Goal: Task Accomplishment & Management: Use online tool/utility

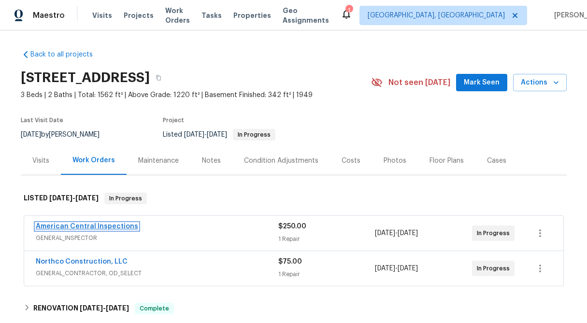
click at [80, 226] on link "American Central Inspections" at bounding box center [87, 226] width 102 height 7
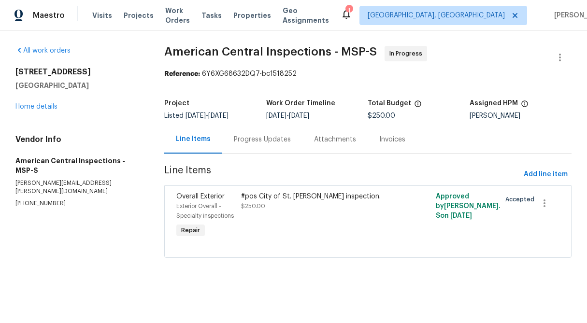
click at [280, 141] on div "Progress Updates" at bounding box center [262, 140] width 57 height 10
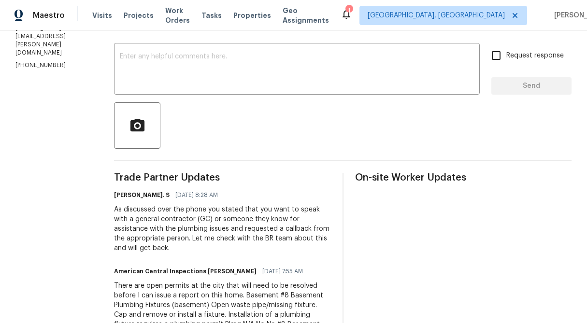
scroll to position [154, 0]
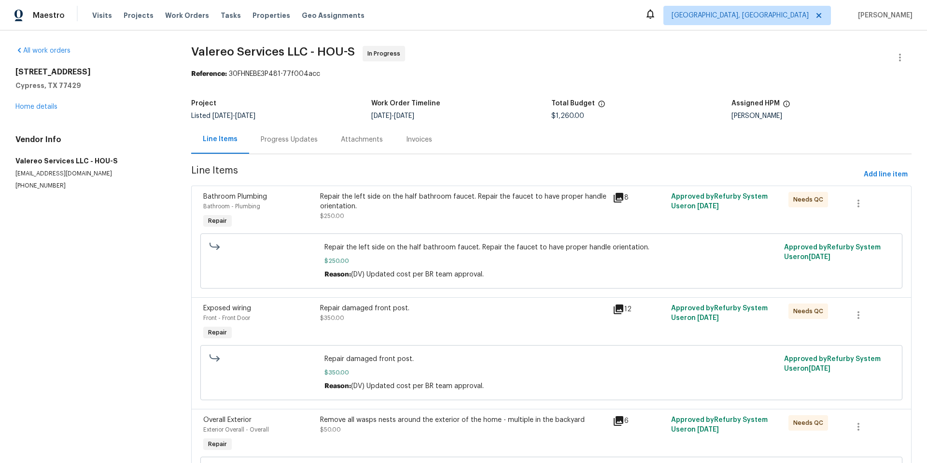
click at [108, 117] on div "All work orders [STREET_ADDRESS] Home details Vendor Info Valereo Services LLC …" at bounding box center [91, 118] width 153 height 144
click at [31, 113] on div "All work orders [STREET_ADDRESS] Home details Vendor Info Valereo Services LLC …" at bounding box center [91, 118] width 153 height 144
click at [31, 107] on link "Home details" at bounding box center [36, 106] width 42 height 7
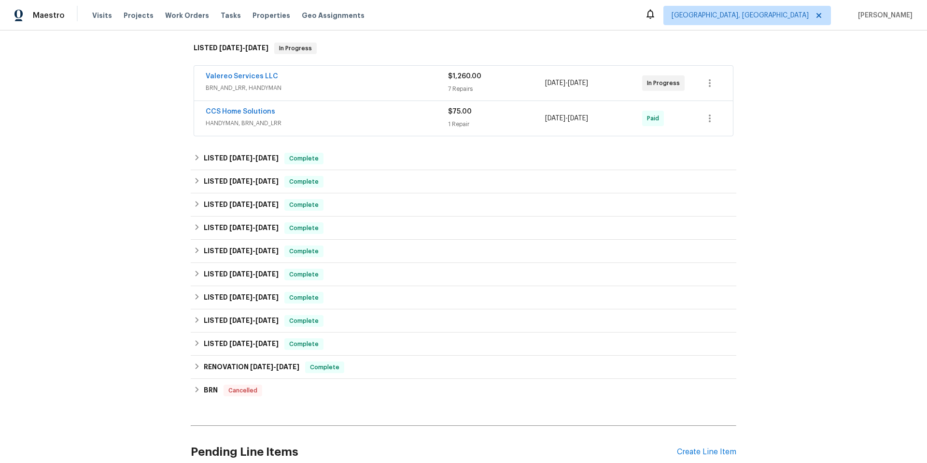
scroll to position [237, 0]
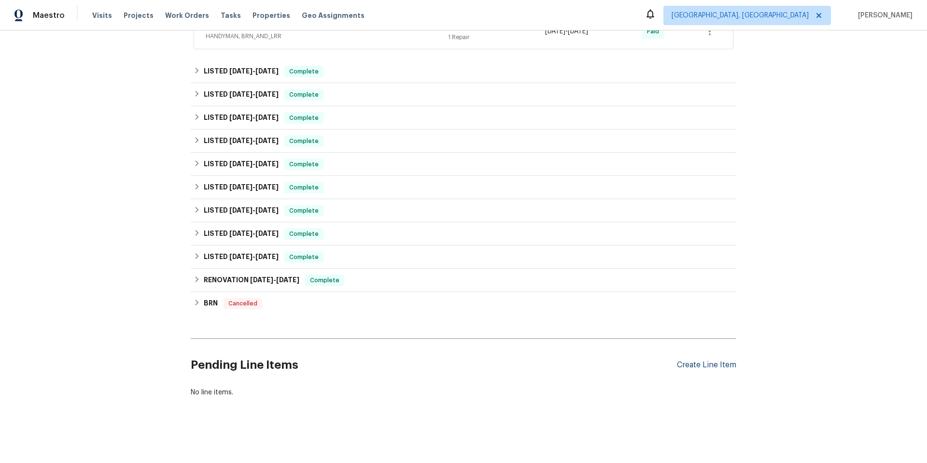
click at [723, 366] on div "Create Line Item" at bounding box center [706, 364] width 59 height 9
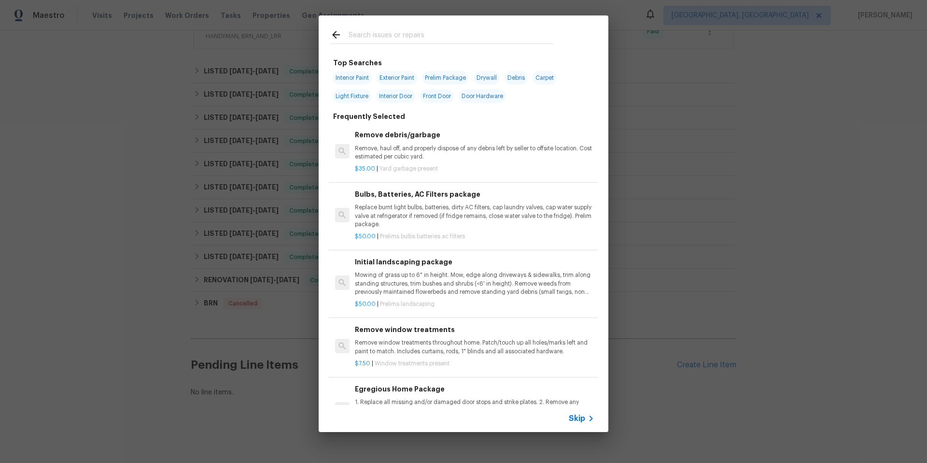
click at [666, 305] on div "Top Searches Interior Paint Exterior Paint Prelim Package Drywall Debris Carpet…" at bounding box center [463, 223] width 927 height 447
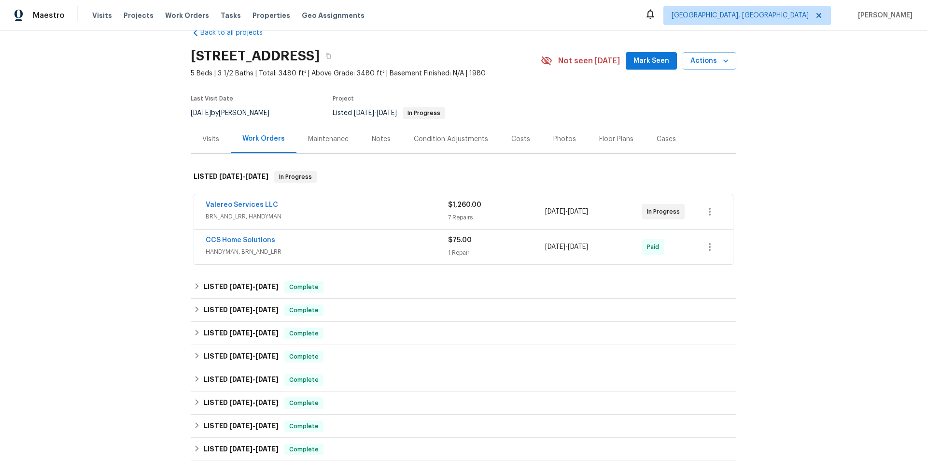
scroll to position [16, 0]
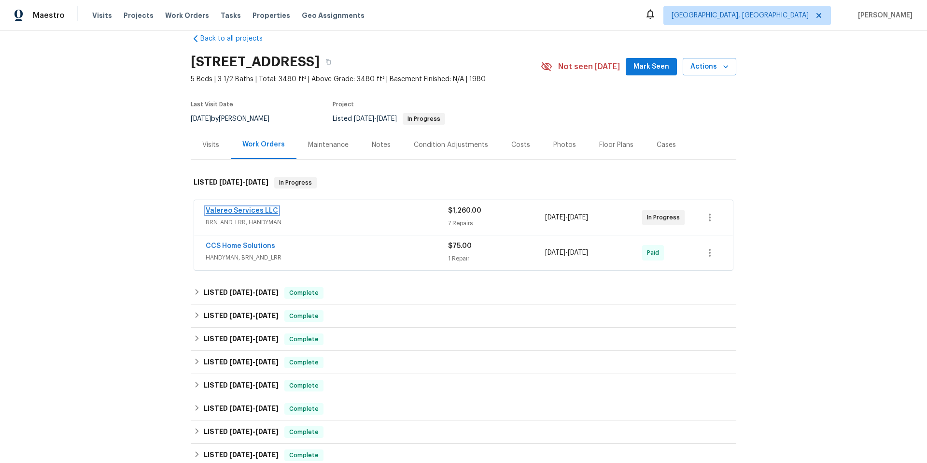
click at [244, 209] on link "Valereo Services LLC" at bounding box center [242, 210] width 72 height 7
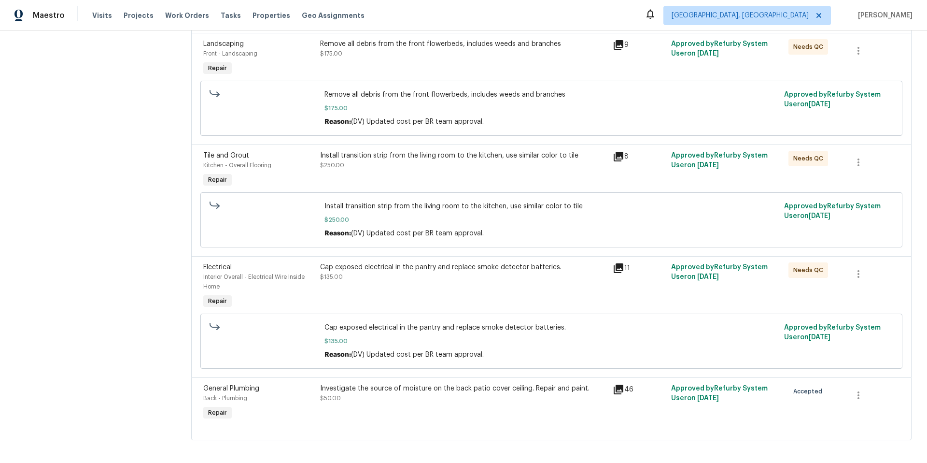
scroll to position [495, 0]
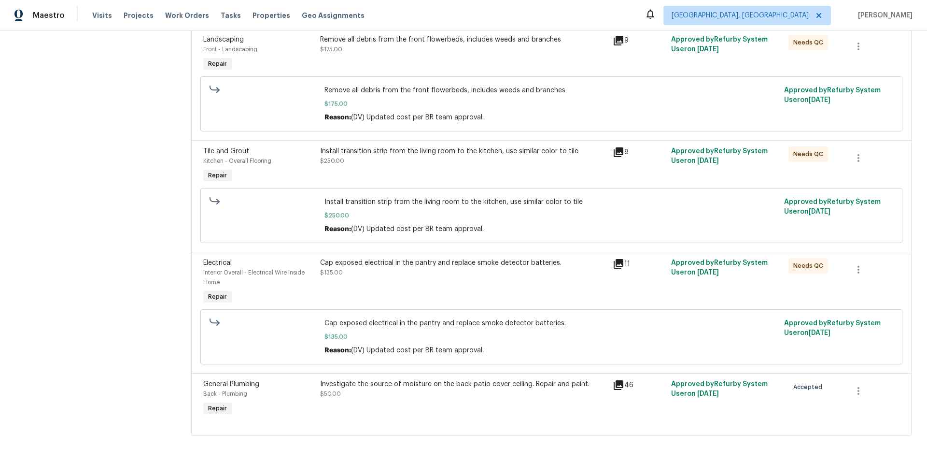
click at [220, 386] on span "General Plumbing" at bounding box center [231, 384] width 56 height 7
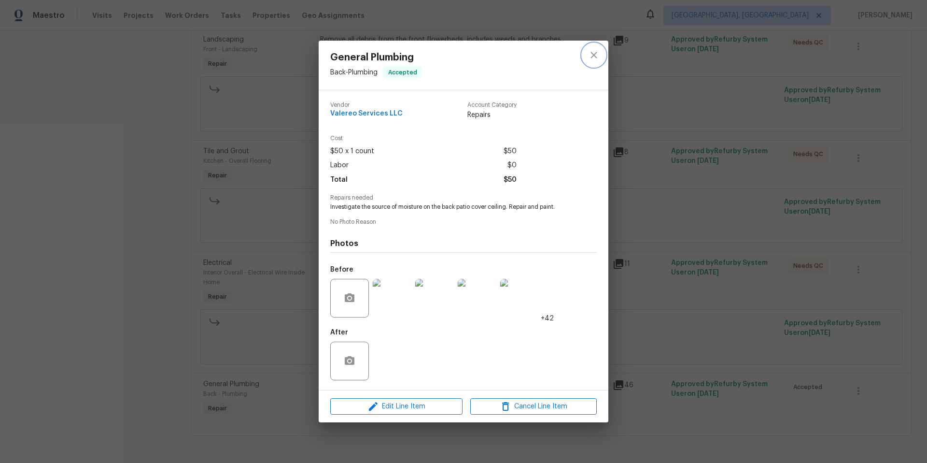
click at [589, 56] on icon "close" at bounding box center [594, 55] width 12 height 12
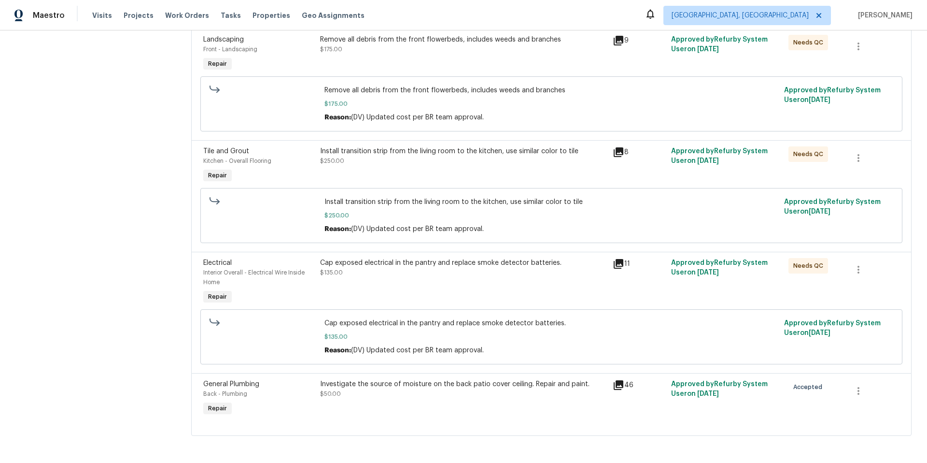
scroll to position [0, 0]
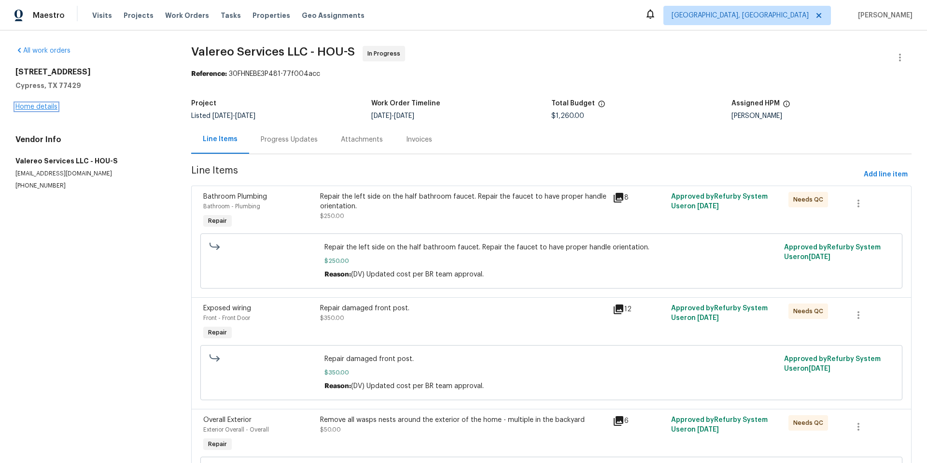
click at [31, 105] on link "Home details" at bounding box center [36, 106] width 42 height 7
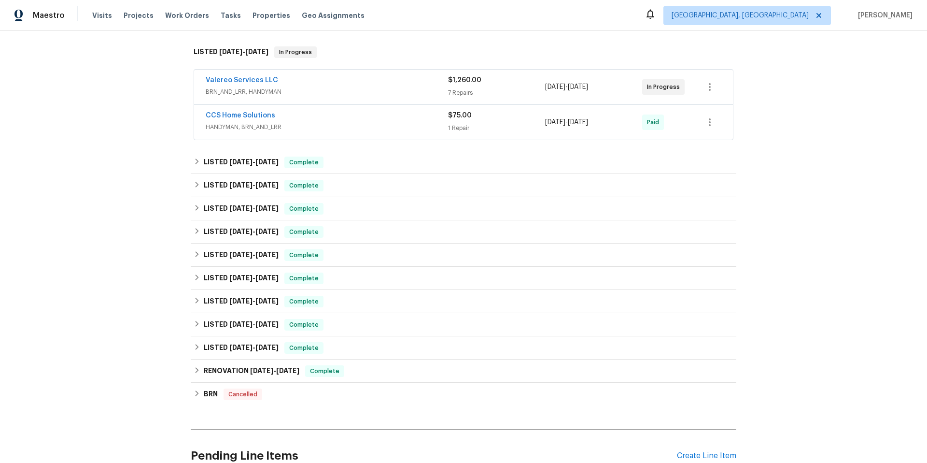
scroll to position [237, 0]
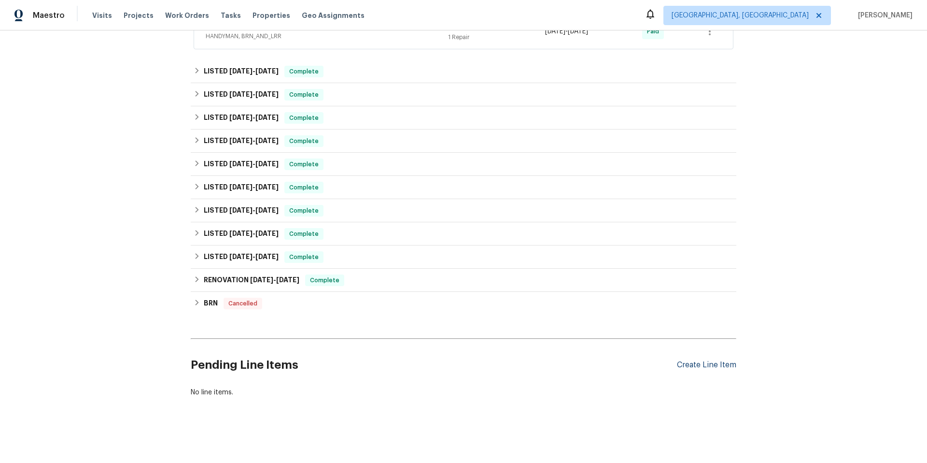
click at [715, 364] on div "Create Line Item" at bounding box center [706, 364] width 59 height 9
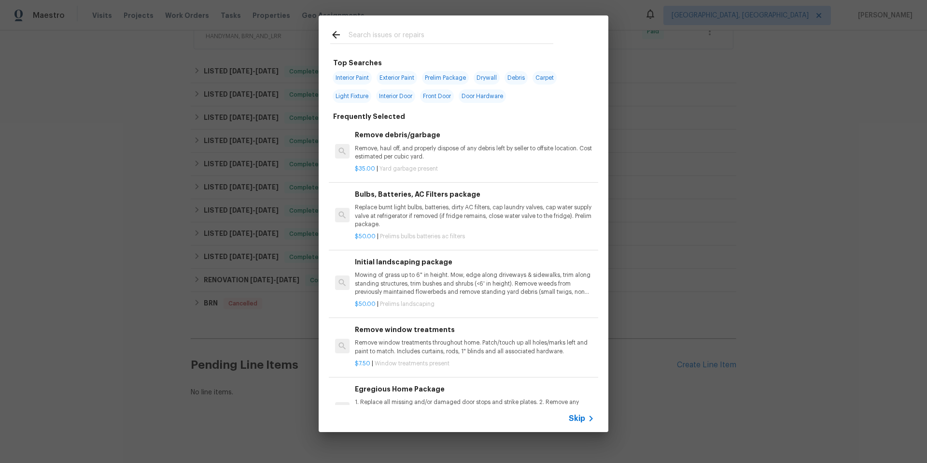
click at [575, 416] on span "Skip" at bounding box center [577, 418] width 16 height 10
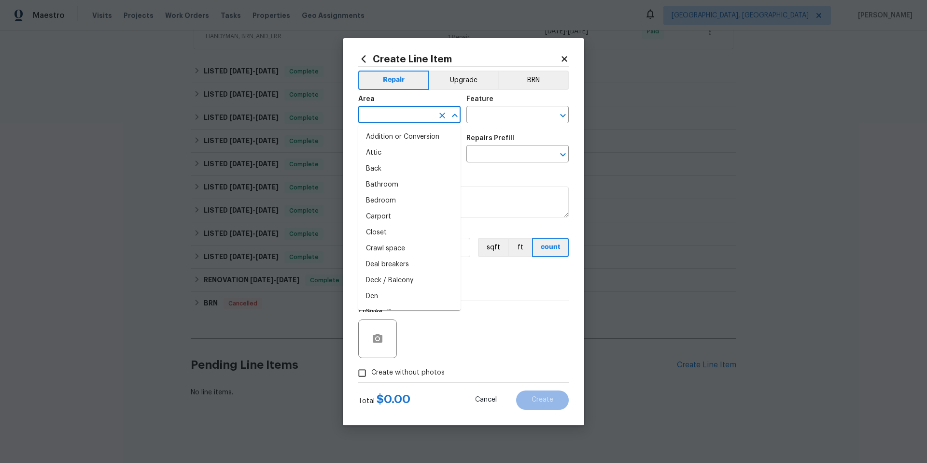
click at [376, 114] on input "text" at bounding box center [395, 115] width 75 height 15
click at [404, 137] on li "Back" at bounding box center [409, 137] width 102 height 16
type input "Back"
click at [522, 113] on input "text" at bounding box center [503, 115] width 75 height 15
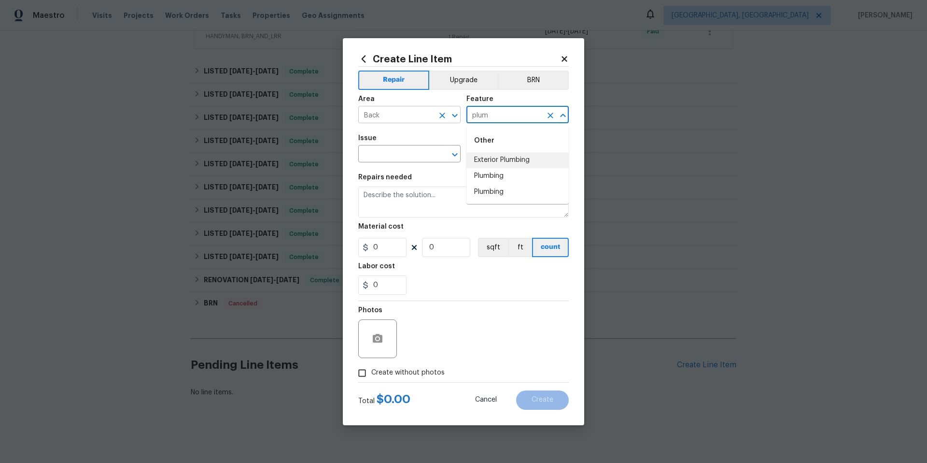
drag, startPoint x: 493, startPoint y: 117, endPoint x: 453, endPoint y: 118, distance: 40.1
click at [453, 118] on div "Area Back ​ Feature plum ​" at bounding box center [463, 109] width 211 height 39
type input "p"
click at [565, 58] on icon at bounding box center [564, 58] width 5 height 5
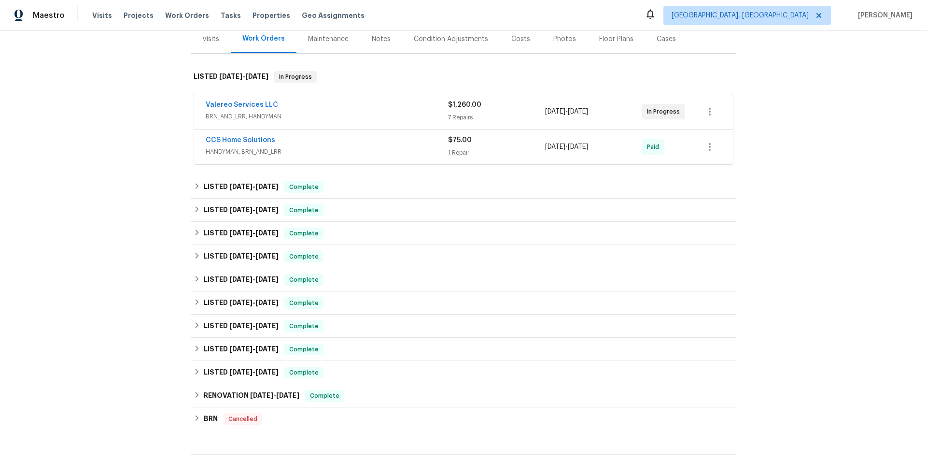
scroll to position [0, 0]
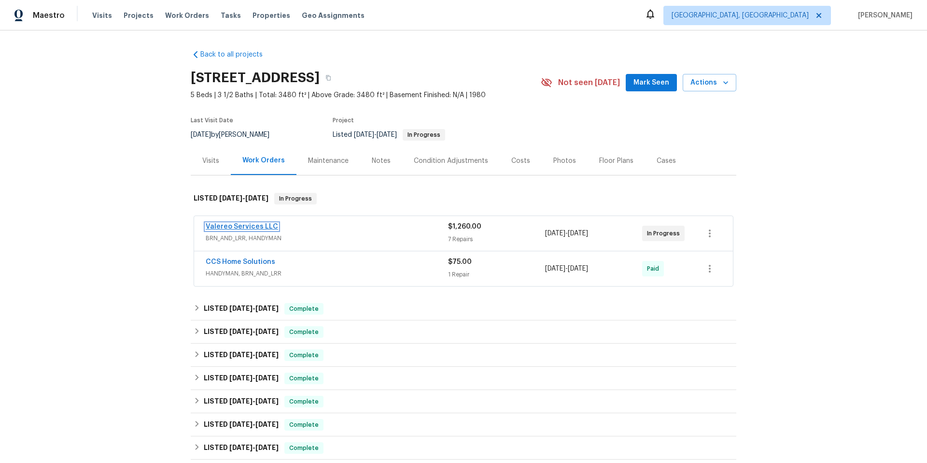
click at [233, 224] on link "Valereo Services LLC" at bounding box center [242, 226] width 72 height 7
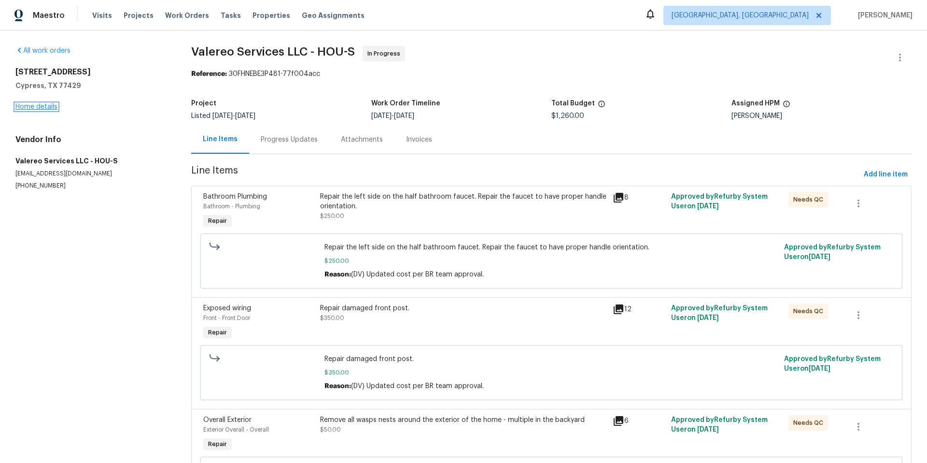
click at [35, 107] on link "Home details" at bounding box center [36, 106] width 42 height 7
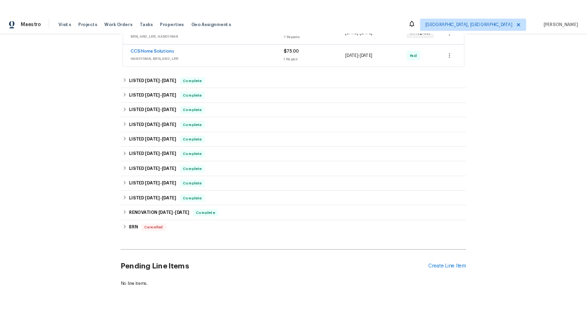
scroll to position [237, 0]
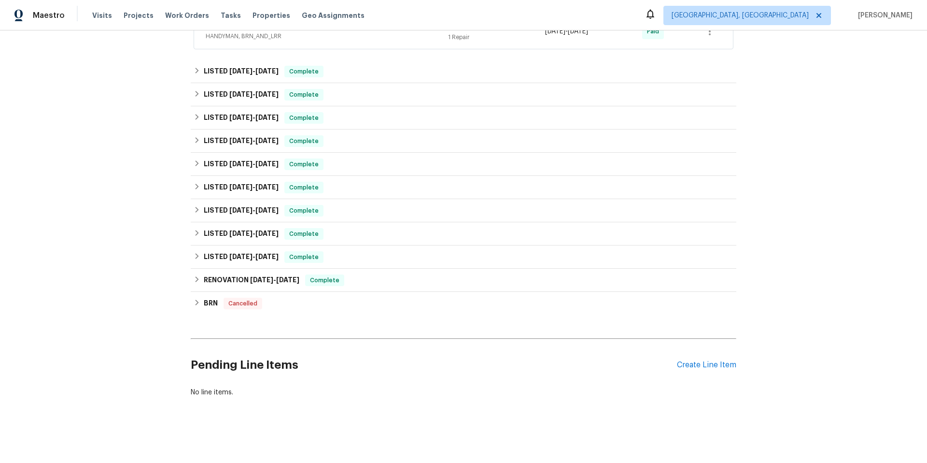
click at [769, 350] on div "Back to all projects [STREET_ADDRESS] 5 Beds | 3 1/2 Baths | Total: 3480 ft² | …" at bounding box center [463, 246] width 927 height 432
click at [719, 362] on div "Create Line Item" at bounding box center [706, 364] width 59 height 9
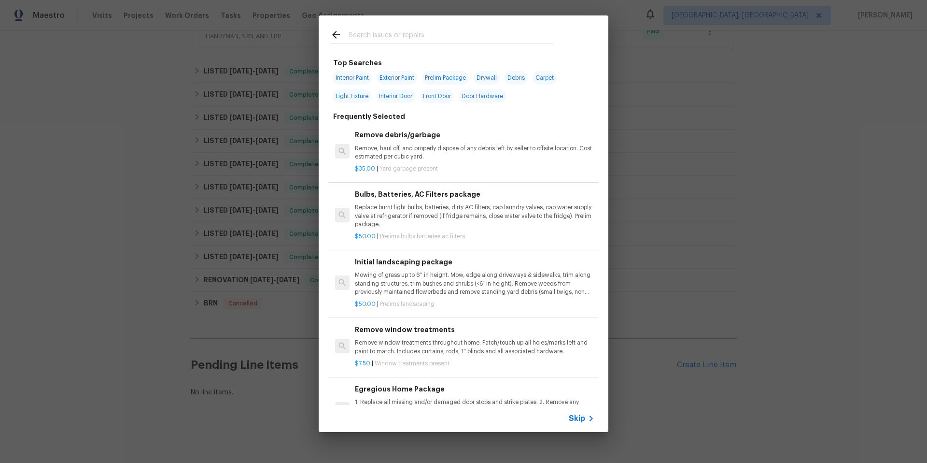
click at [580, 417] on span "Skip" at bounding box center [577, 418] width 16 height 10
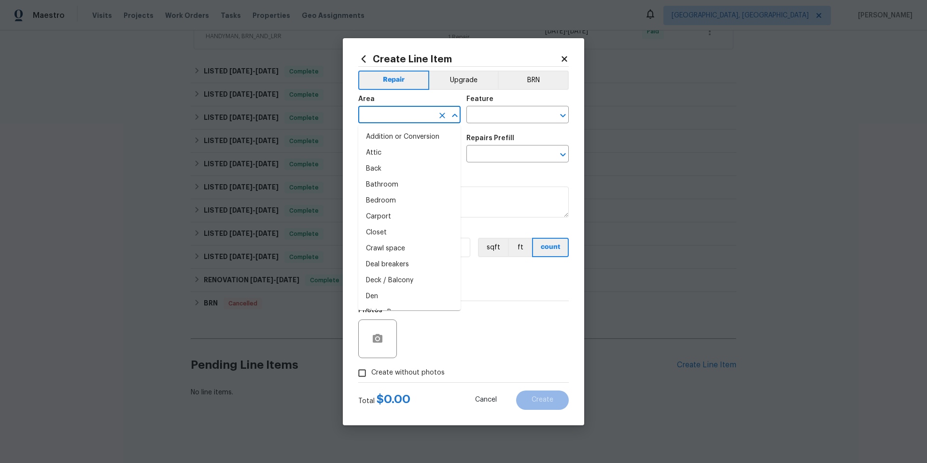
click at [418, 115] on input "text" at bounding box center [395, 115] width 75 height 15
click at [416, 130] on li "Back" at bounding box center [409, 137] width 102 height 16
type input "Back"
click at [516, 117] on input "text" at bounding box center [503, 115] width 75 height 15
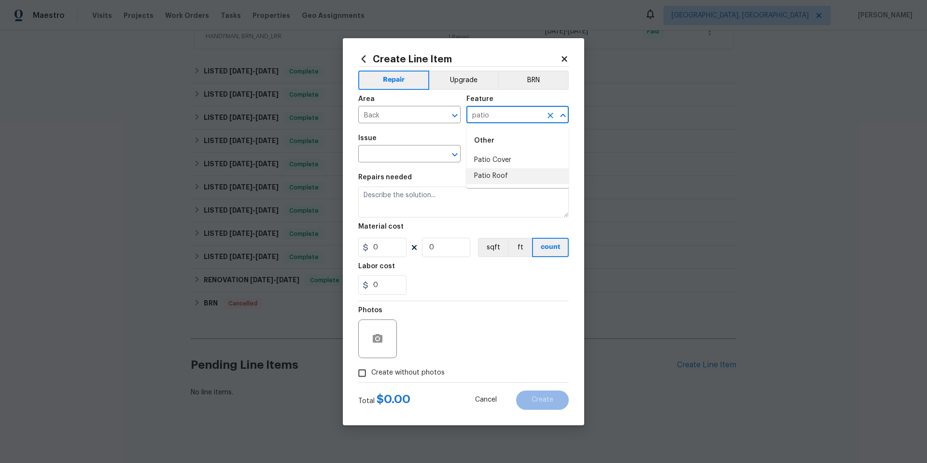
click at [530, 179] on li "Patio Roof" at bounding box center [517, 176] width 102 height 16
type input "Patio Roof"
click at [353, 154] on div "Create Line Item Repair Upgrade BRN Area Back ​ Feature Patio Roof ​ Issue ​ Re…" at bounding box center [463, 231] width 241 height 387
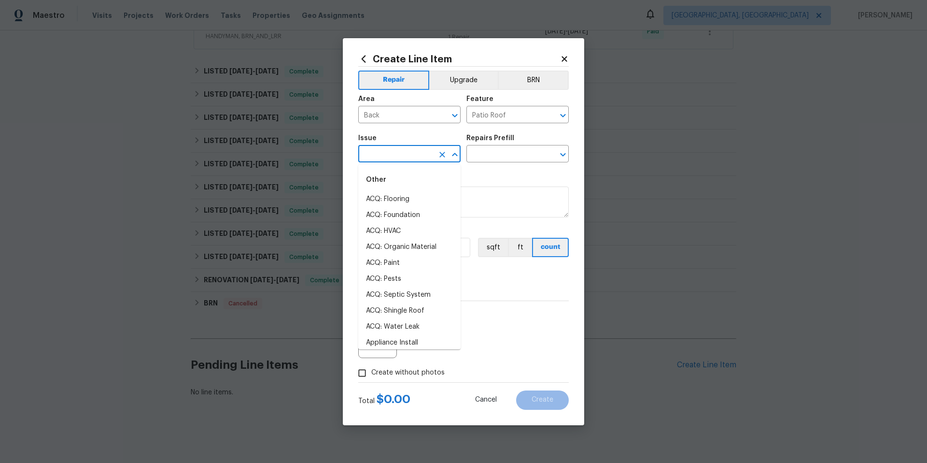
click at [378, 153] on input "text" at bounding box center [395, 154] width 75 height 15
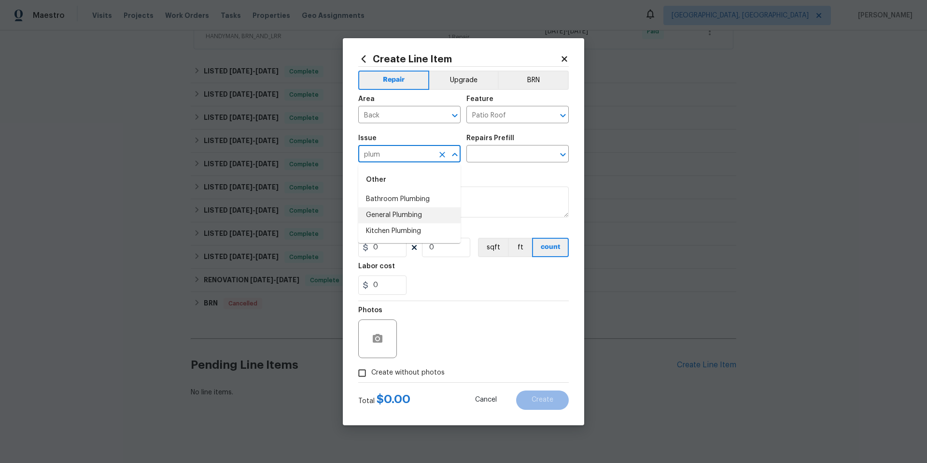
click at [399, 212] on li "General Plumbing" at bounding box center [409, 215] width 102 height 16
type input "General Plumbing"
click at [438, 156] on icon "Clear" at bounding box center [443, 155] width 10 height 10
click at [411, 153] on input "text" at bounding box center [395, 154] width 75 height 15
type input "m"
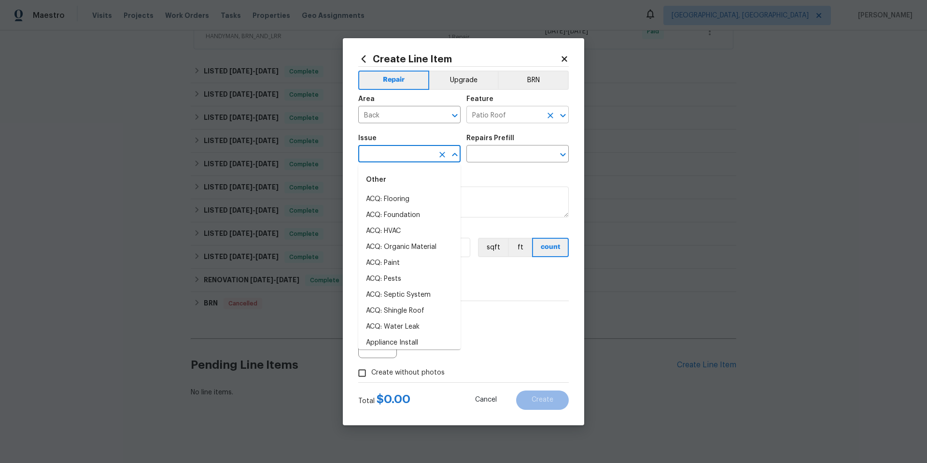
click at [523, 115] on input "Patio Roof" at bounding box center [503, 115] width 75 height 15
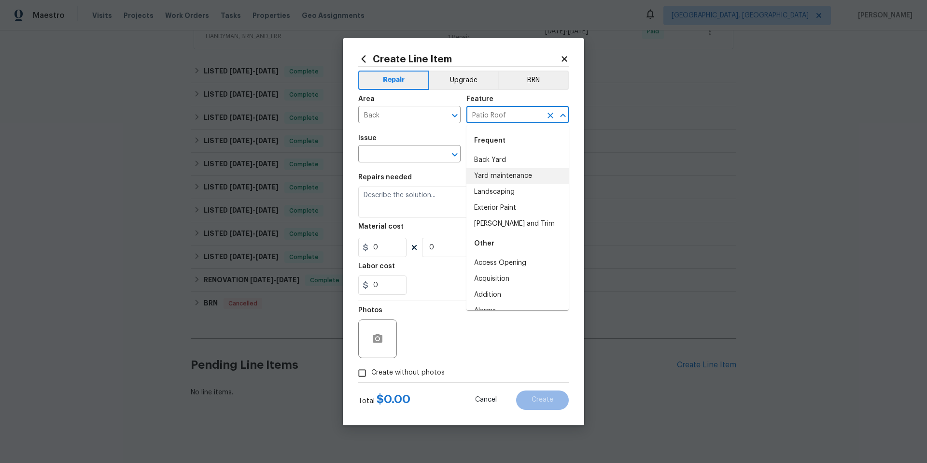
click at [550, 114] on icon "Clear" at bounding box center [551, 116] width 6 height 6
click at [522, 114] on input "text" at bounding box center [503, 115] width 75 height 15
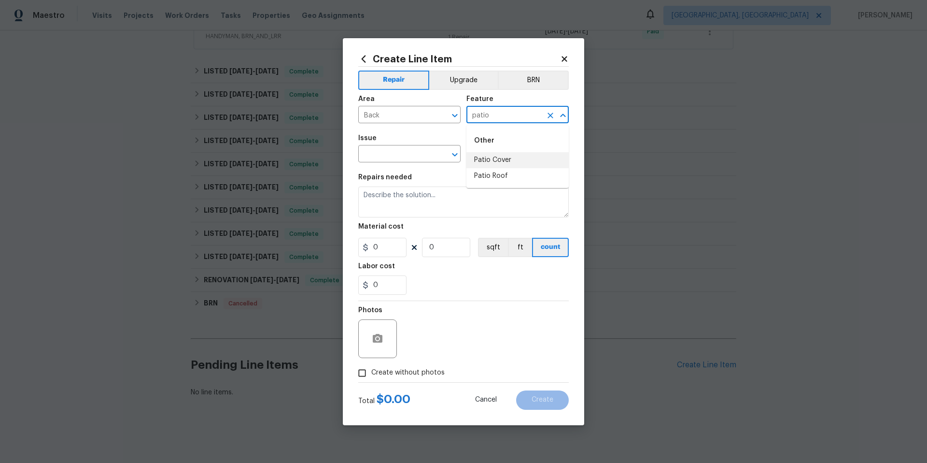
click at [509, 161] on li "Patio Cover" at bounding box center [517, 160] width 102 height 16
type input "Patio Cover"
click at [402, 157] on input "text" at bounding box center [395, 154] width 75 height 15
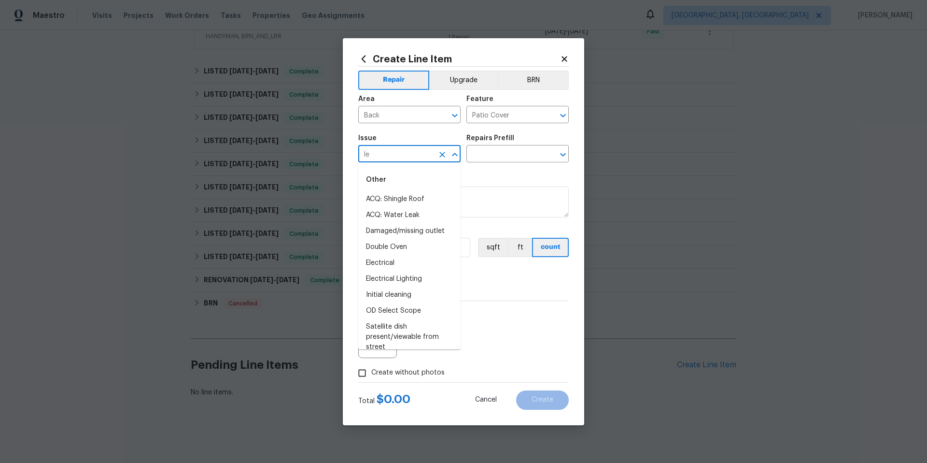
type input "l"
drag, startPoint x: 407, startPoint y: 215, endPoint x: 477, endPoint y: 176, distance: 80.4
click at [407, 215] on li "General Plumbing" at bounding box center [409, 215] width 102 height 16
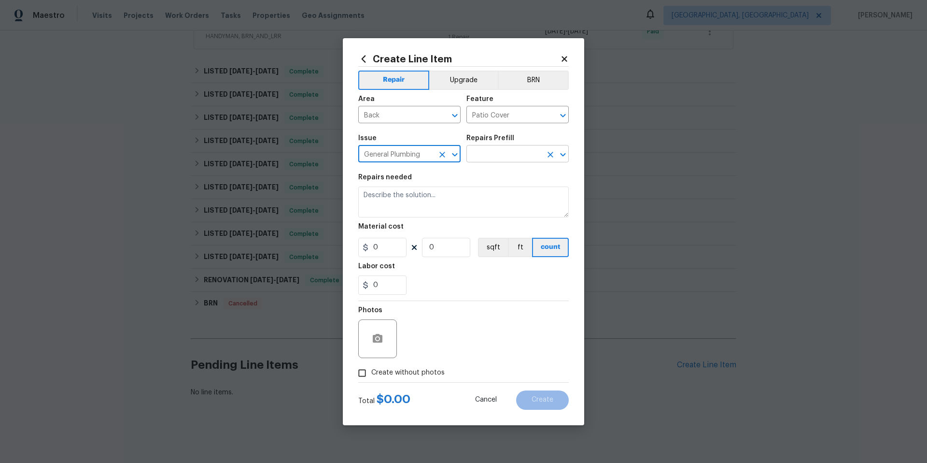
type input "General Plumbing"
click at [499, 153] on input "text" at bounding box center [503, 154] width 75 height 15
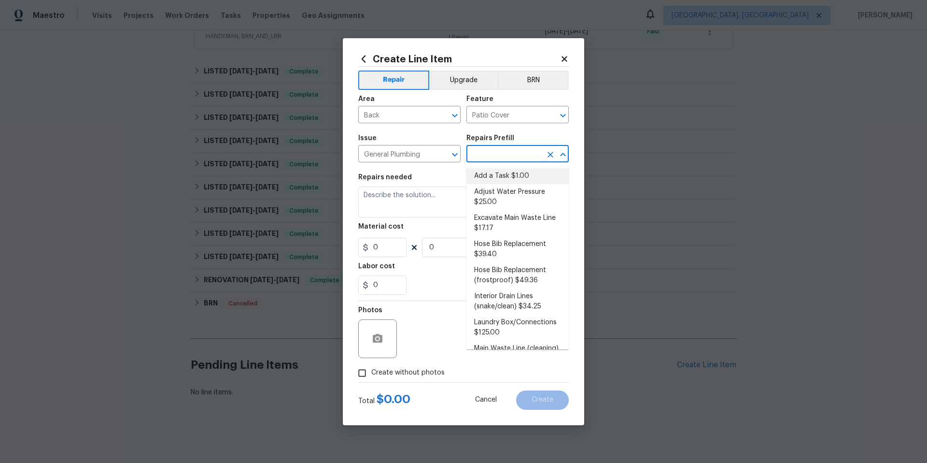
click at [507, 179] on li "Add a Task $1.00" at bounding box center [517, 176] width 102 height 16
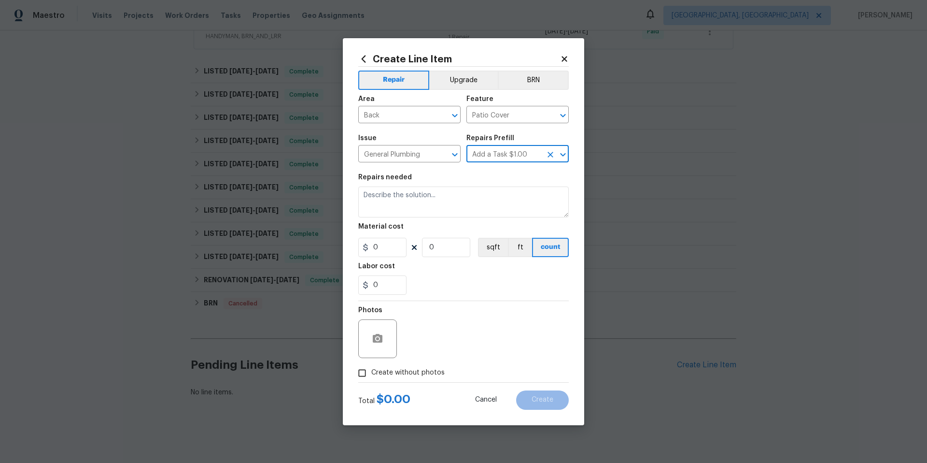
type input "Plumbing"
type input "Add a Task $1.00"
type textarea "HPM to detail"
type input "1"
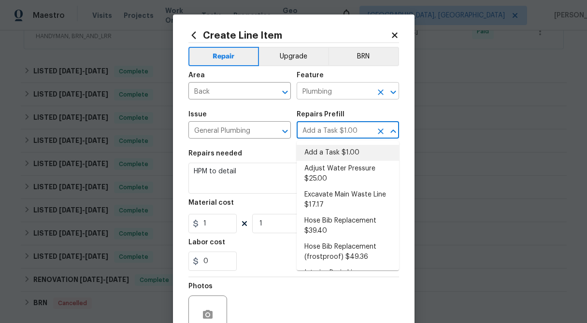
drag, startPoint x: 338, startPoint y: 90, endPoint x: 373, endPoint y: 94, distance: 35.9
click at [338, 90] on input "Plumbing" at bounding box center [333, 92] width 75 height 15
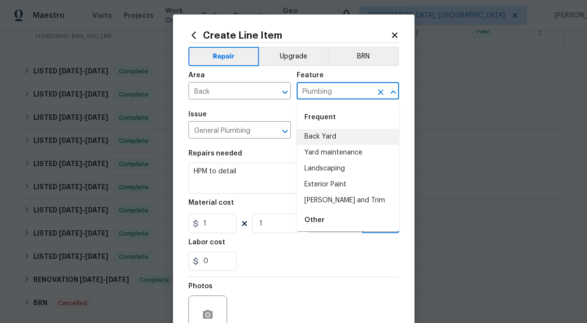
drag, startPoint x: 385, startPoint y: 95, endPoint x: 378, endPoint y: 94, distance: 7.8
click at [385, 95] on button "Clear" at bounding box center [381, 92] width 14 height 14
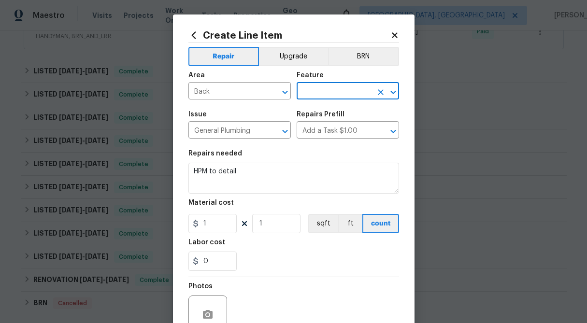
click at [343, 91] on input "text" at bounding box center [333, 92] width 75 height 15
click at [325, 139] on li "Patio Cover" at bounding box center [347, 137] width 102 height 16
type input "Patio Cover"
click at [397, 35] on icon at bounding box center [394, 35] width 9 height 9
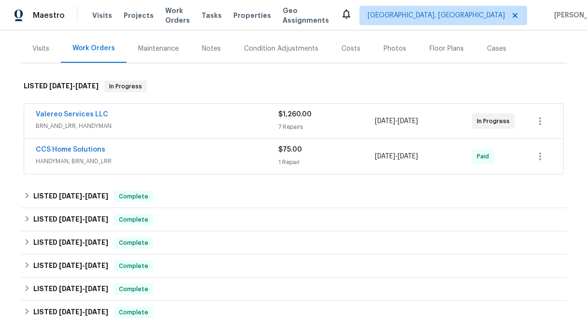
scroll to position [0, 0]
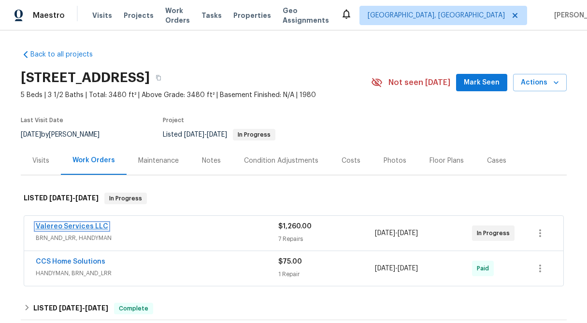
click at [79, 224] on link "Valereo Services LLC" at bounding box center [72, 226] width 72 height 7
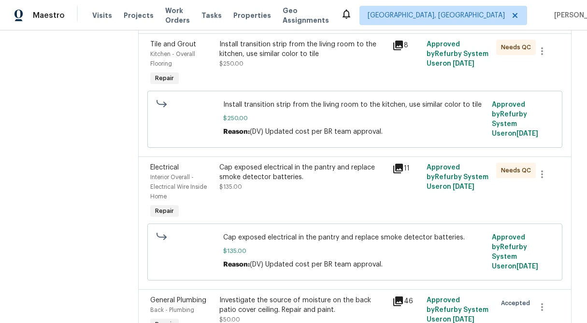
scroll to position [674, 0]
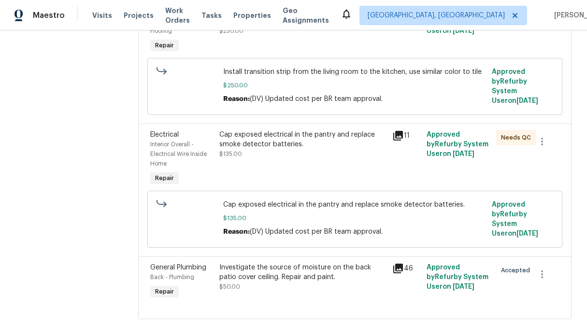
click at [257, 263] on div "Investigate the source of moisture on the back patio cover ceiling. Repair and …" at bounding box center [302, 272] width 167 height 19
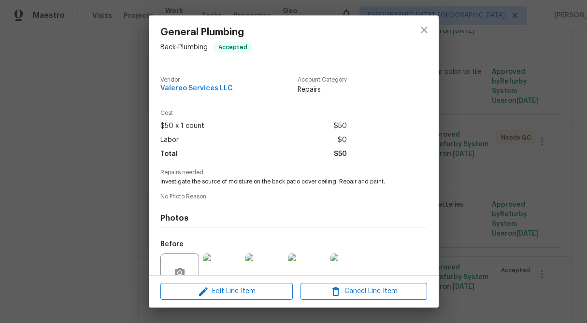
scroll to position [89, 0]
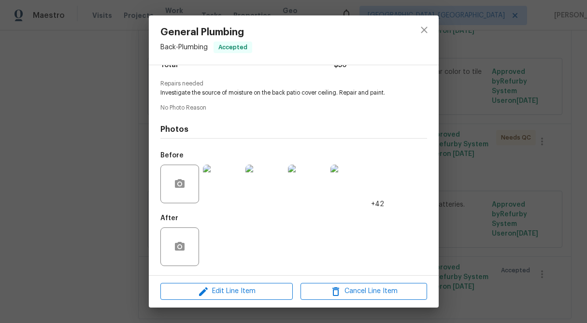
click at [216, 185] on img at bounding box center [222, 184] width 39 height 39
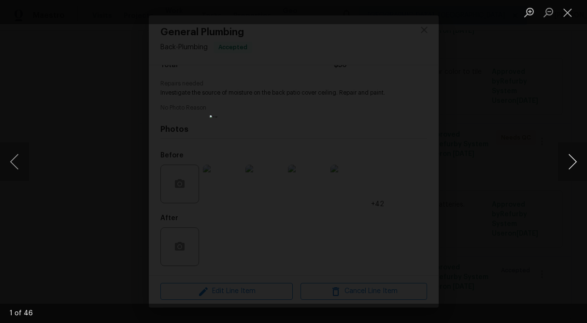
click at [573, 166] on button "Next image" at bounding box center [572, 161] width 29 height 39
click at [571, 166] on button "Next image" at bounding box center [572, 161] width 29 height 39
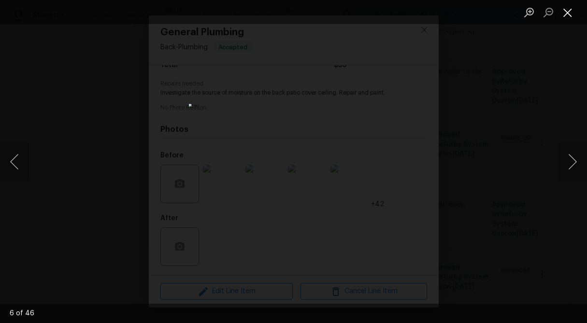
click at [565, 17] on button "Close lightbox" at bounding box center [567, 12] width 19 height 17
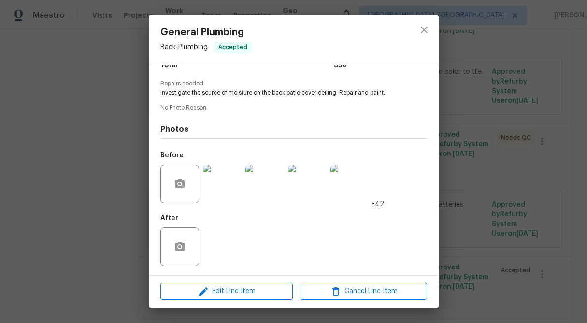
click at [219, 189] on img at bounding box center [222, 184] width 39 height 39
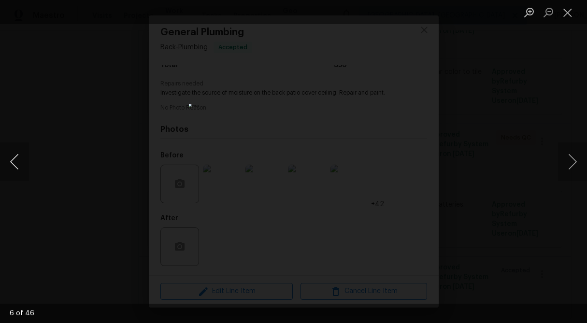
click at [14, 165] on button "Previous image" at bounding box center [14, 161] width 29 height 39
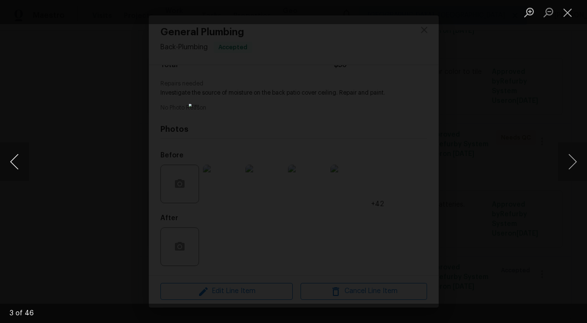
click at [14, 165] on button "Previous image" at bounding box center [14, 161] width 29 height 39
click at [573, 162] on button "Next image" at bounding box center [572, 161] width 29 height 39
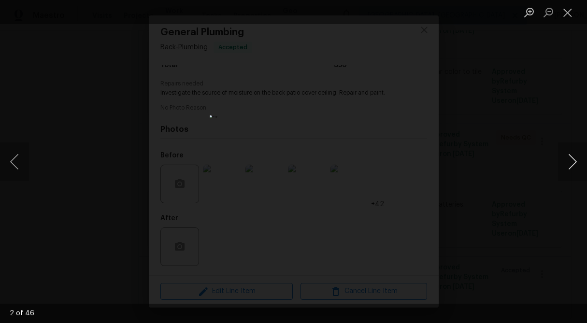
click at [573, 162] on button "Next image" at bounding box center [572, 161] width 29 height 39
click at [572, 160] on button "Next image" at bounding box center [572, 161] width 29 height 39
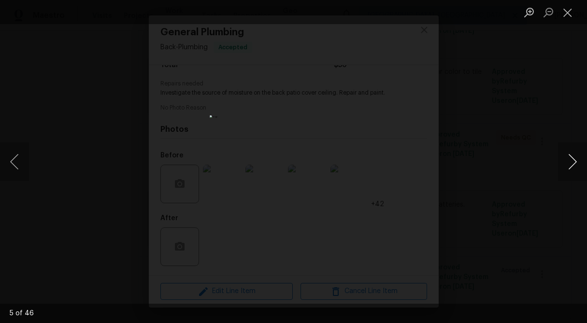
click at [572, 160] on button "Next image" at bounding box center [572, 161] width 29 height 39
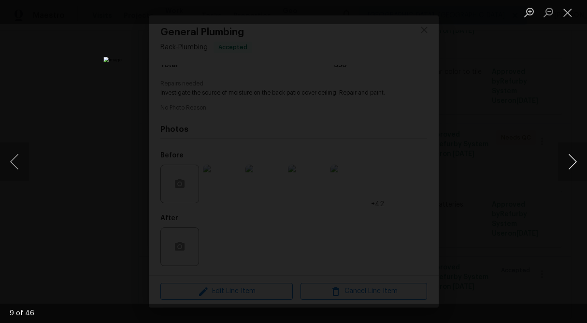
click at [572, 160] on button "Next image" at bounding box center [572, 161] width 29 height 39
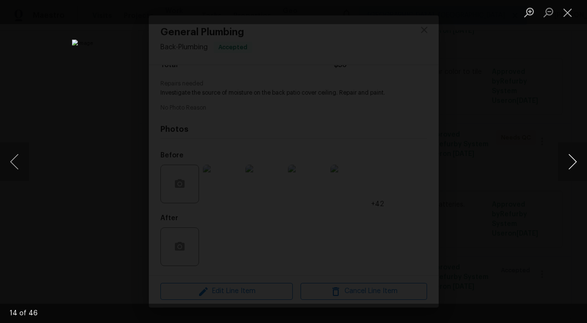
click at [572, 160] on button "Next image" at bounding box center [572, 161] width 29 height 39
click at [566, 163] on button "Next image" at bounding box center [572, 161] width 29 height 39
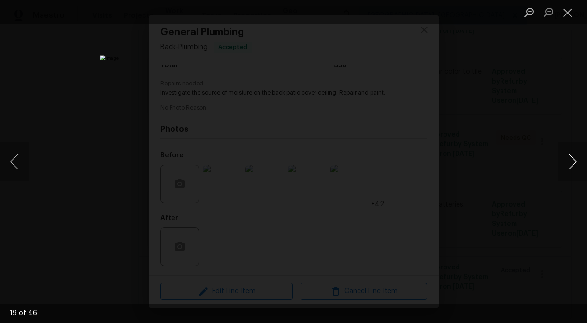
click at [566, 163] on button "Next image" at bounding box center [572, 161] width 29 height 39
click at [569, 8] on button "Close lightbox" at bounding box center [567, 12] width 19 height 17
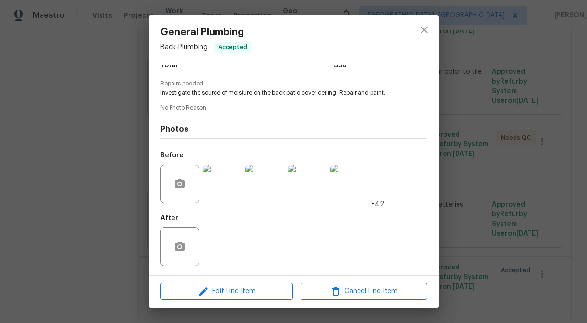
click at [227, 192] on img at bounding box center [222, 184] width 39 height 39
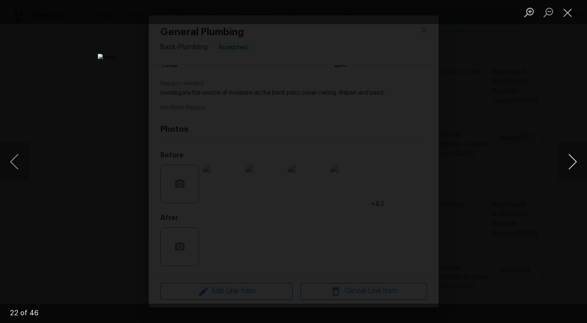
click at [571, 157] on button "Next image" at bounding box center [572, 161] width 29 height 39
click at [14, 168] on button "Previous image" at bounding box center [14, 161] width 29 height 39
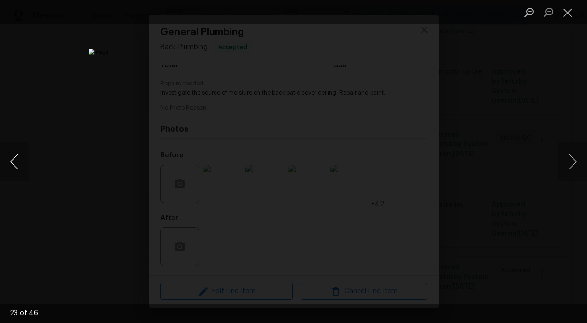
click at [14, 168] on button "Previous image" at bounding box center [14, 161] width 29 height 39
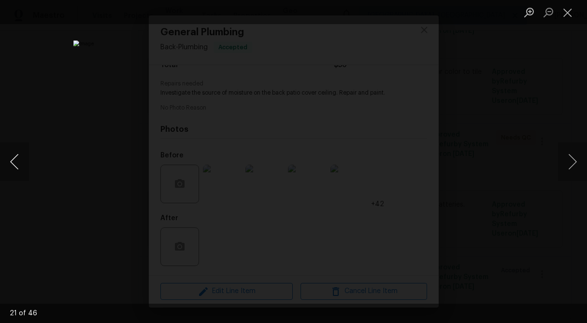
click at [13, 158] on button "Previous image" at bounding box center [14, 161] width 29 height 39
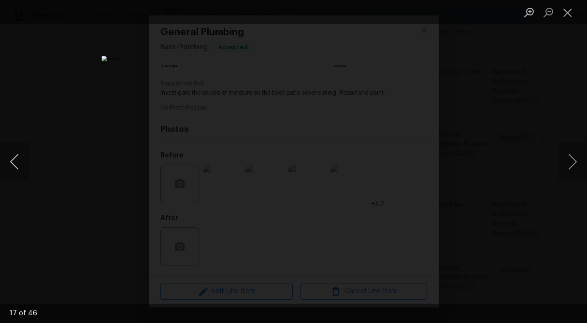
click at [13, 158] on button "Previous image" at bounding box center [14, 161] width 29 height 39
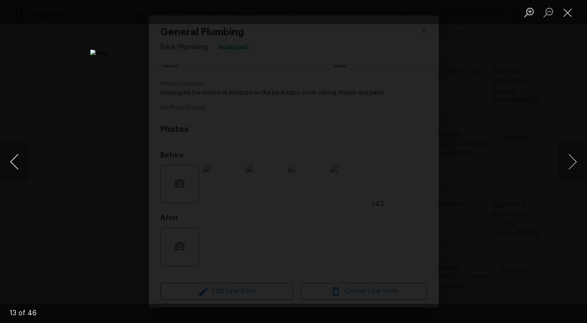
click at [13, 158] on button "Previous image" at bounding box center [14, 161] width 29 height 39
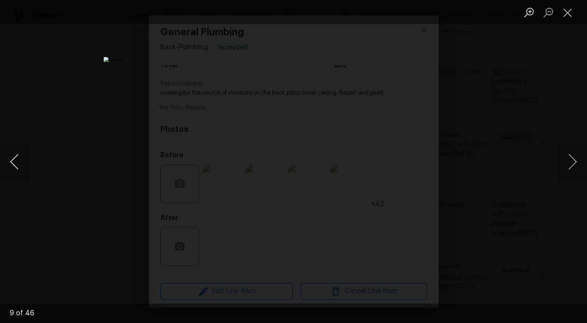
click at [13, 158] on button "Previous image" at bounding box center [14, 161] width 29 height 39
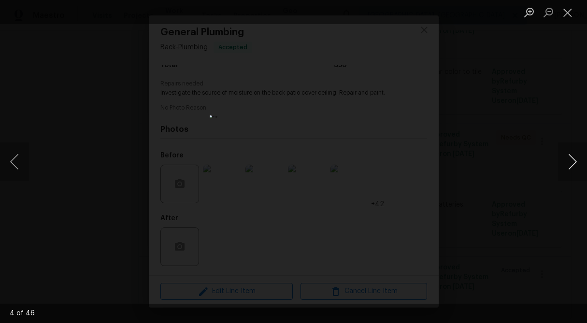
click at [573, 159] on button "Next image" at bounding box center [572, 161] width 29 height 39
